Goal: Information Seeking & Learning: Learn about a topic

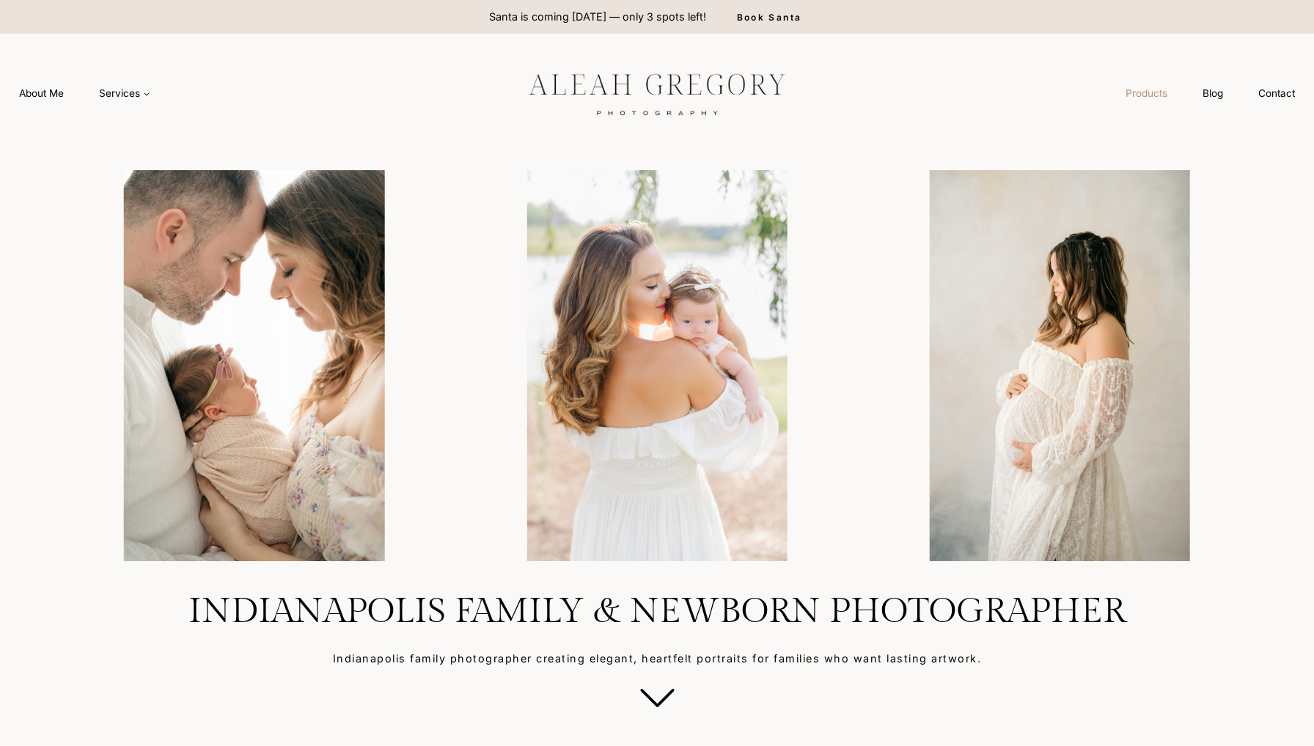
click at [1155, 95] on link "Products" at bounding box center [1146, 93] width 77 height 27
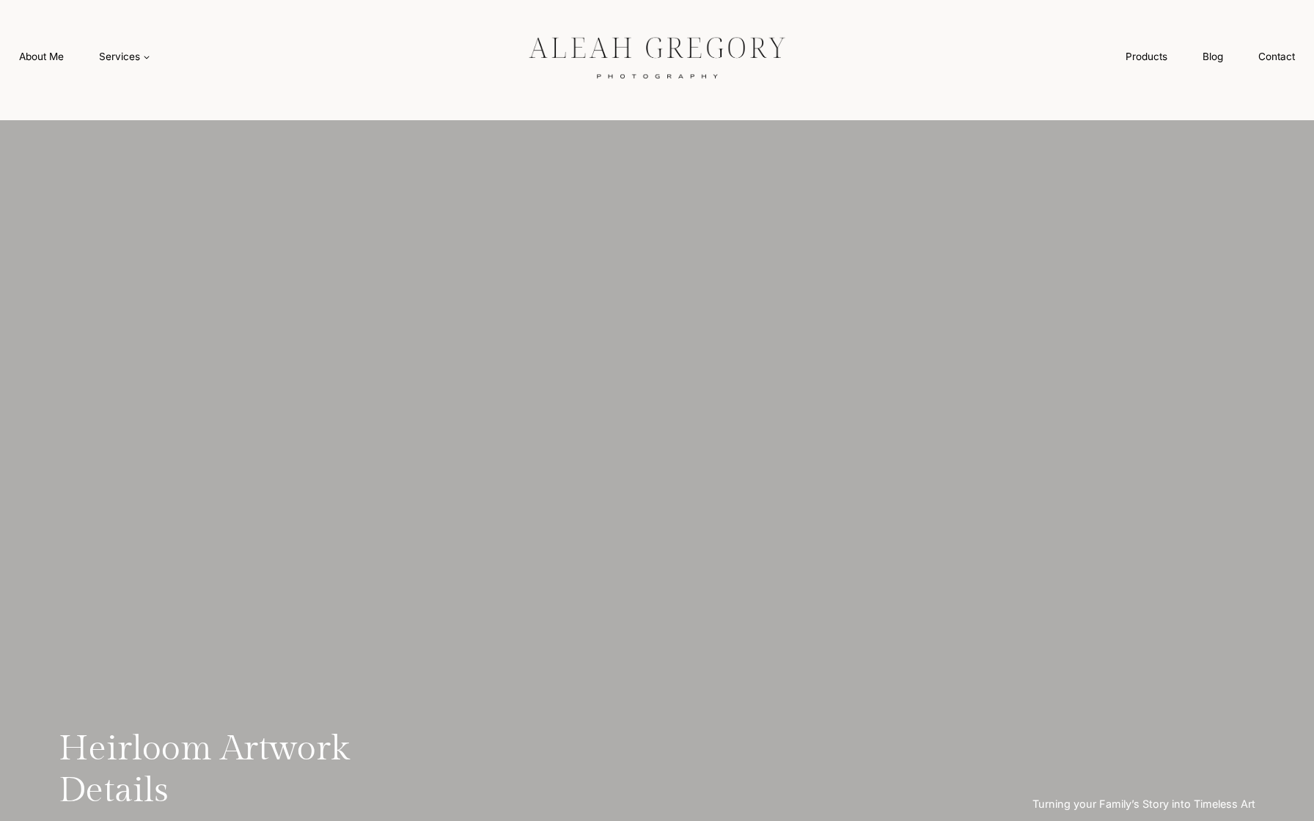
scroll to position [38, 0]
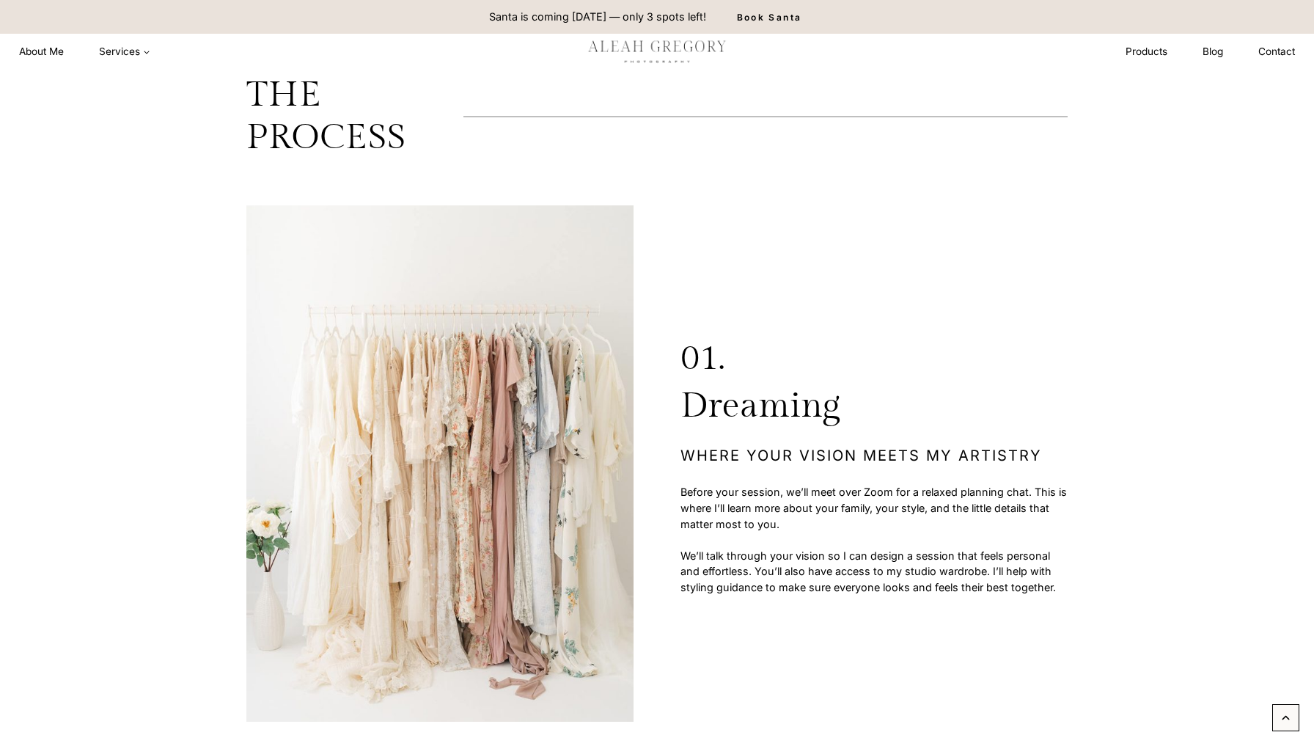
scroll to position [4183, 0]
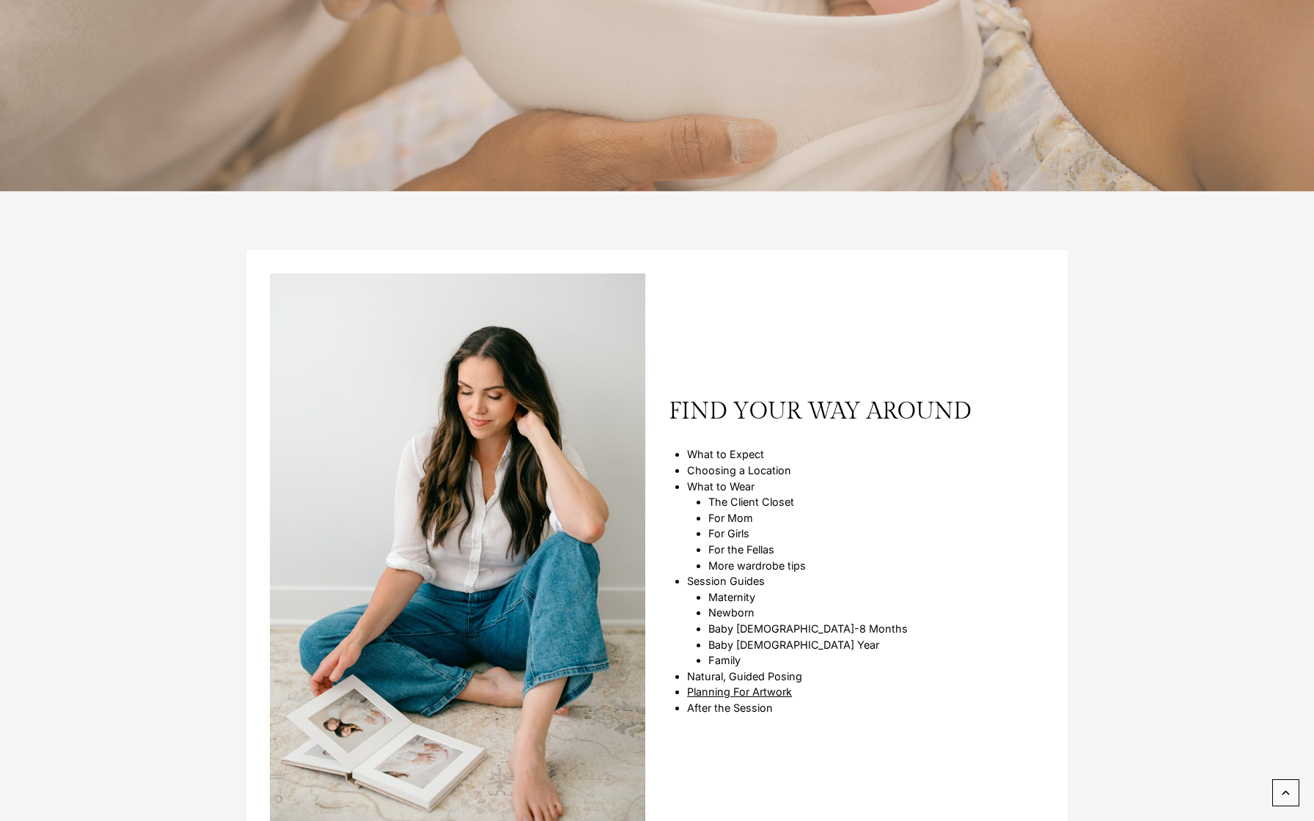
scroll to position [631, 0]
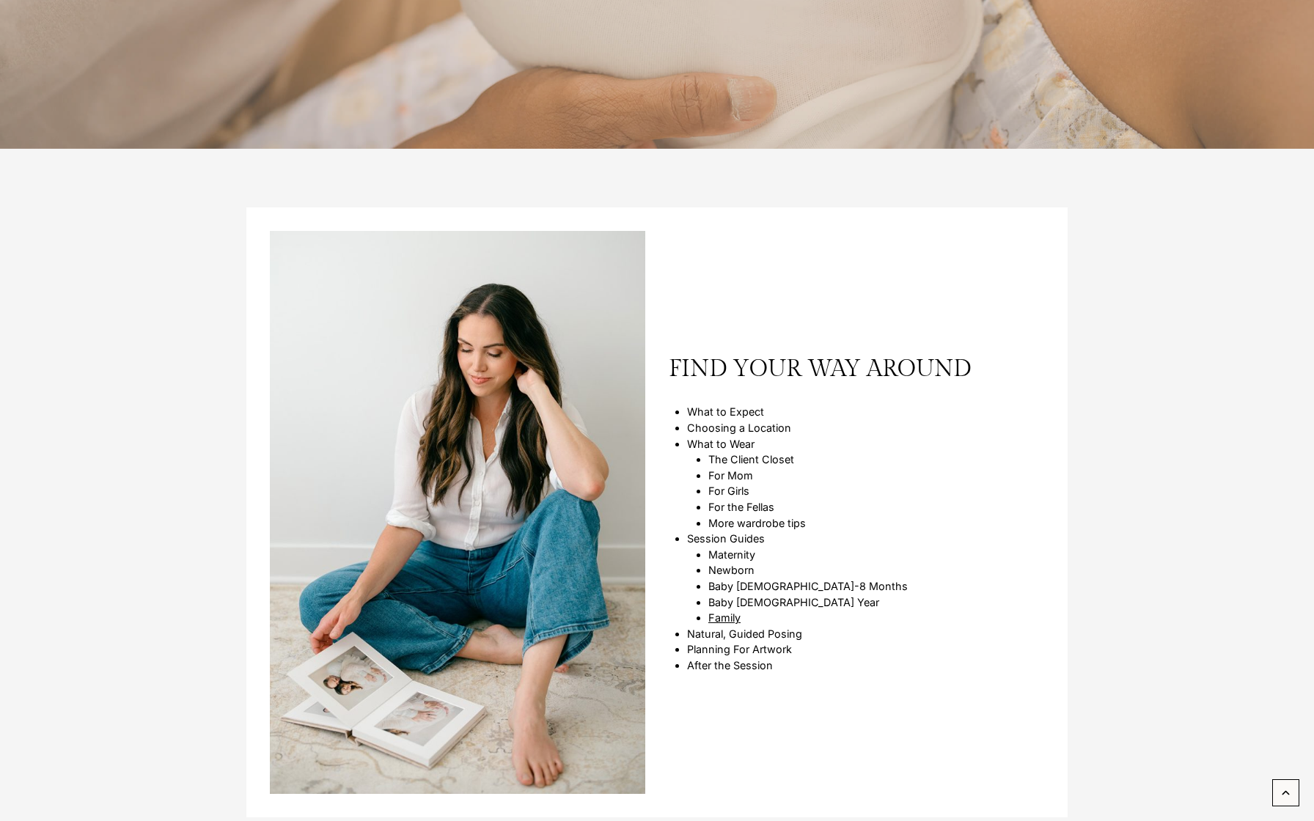
click at [730, 611] on link "Family" at bounding box center [724, 617] width 32 height 12
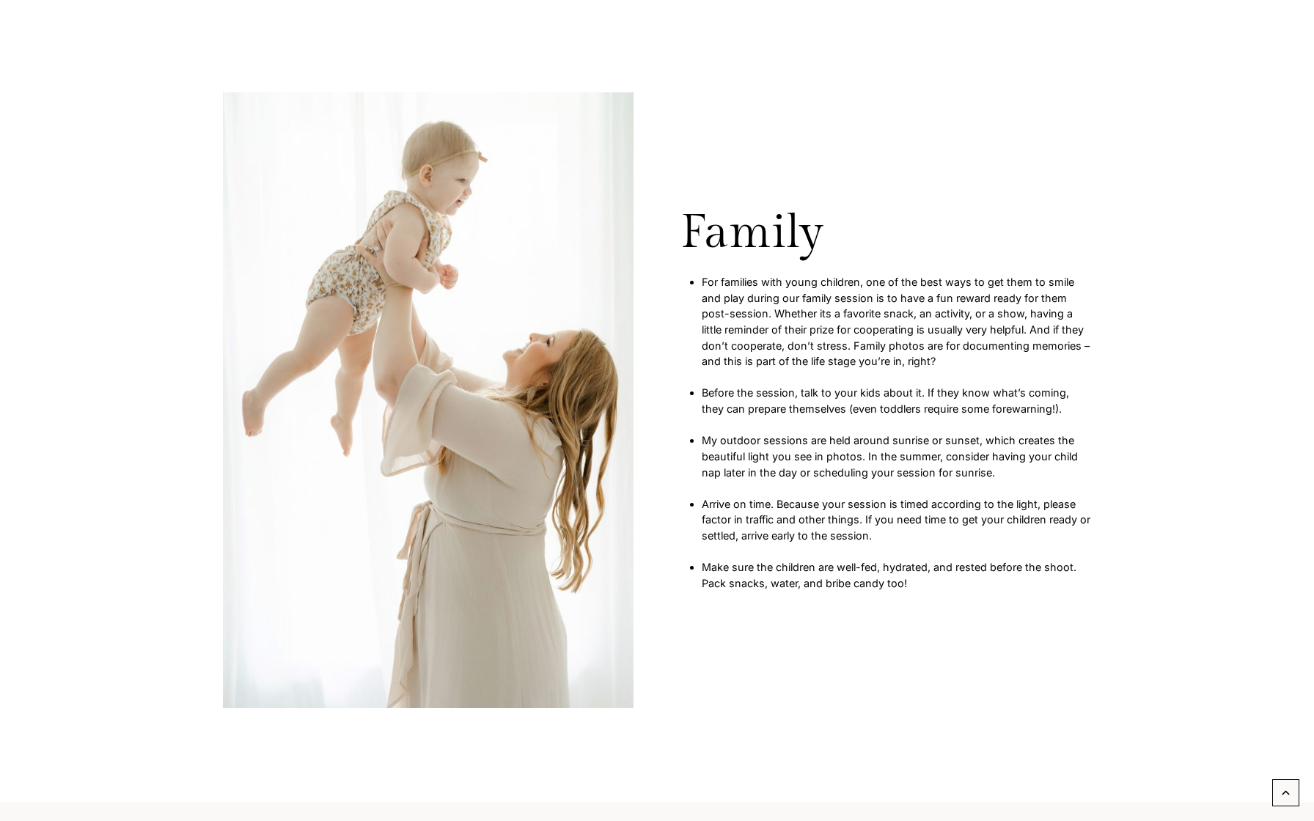
scroll to position [7676, 0]
